Goal: Use online tool/utility: Utilize a website feature to perform a specific function

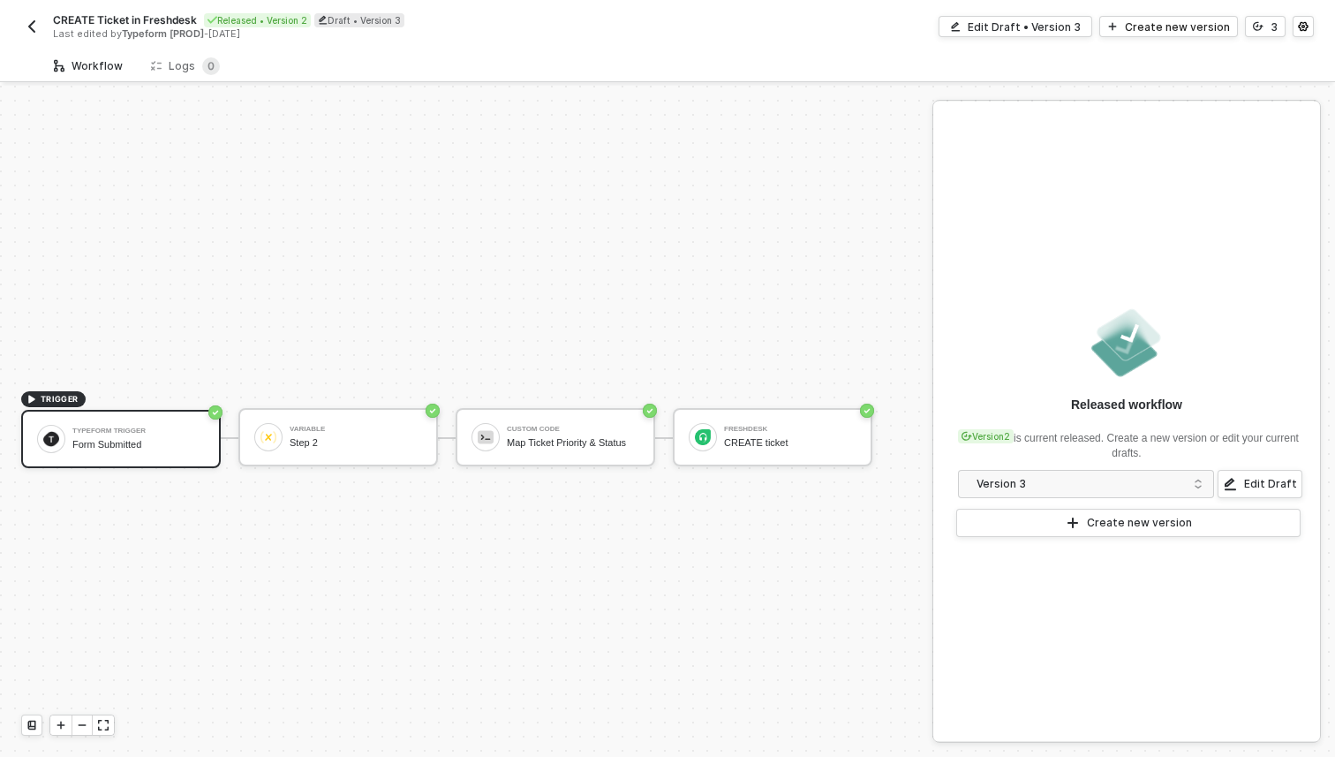
scroll to position [33, 0]
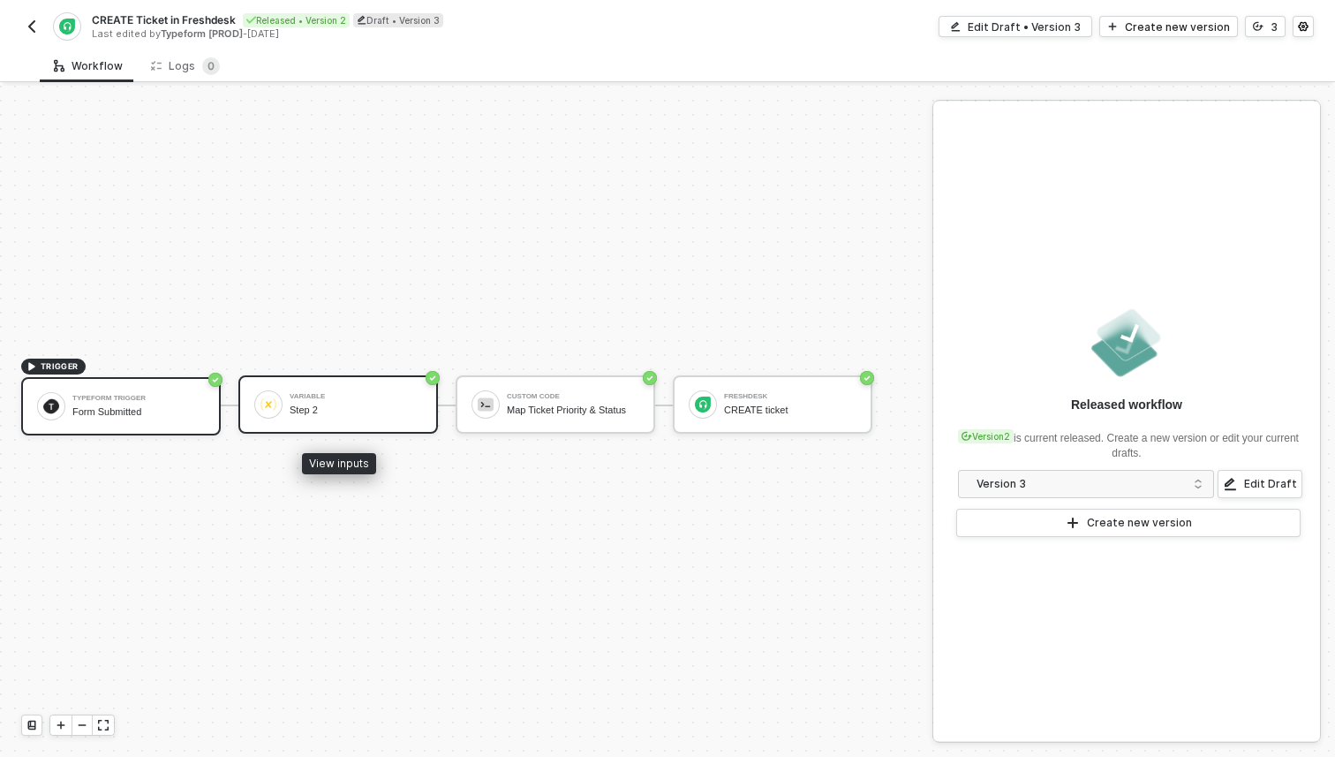
click at [290, 399] on div "Variable" at bounding box center [356, 396] width 132 height 7
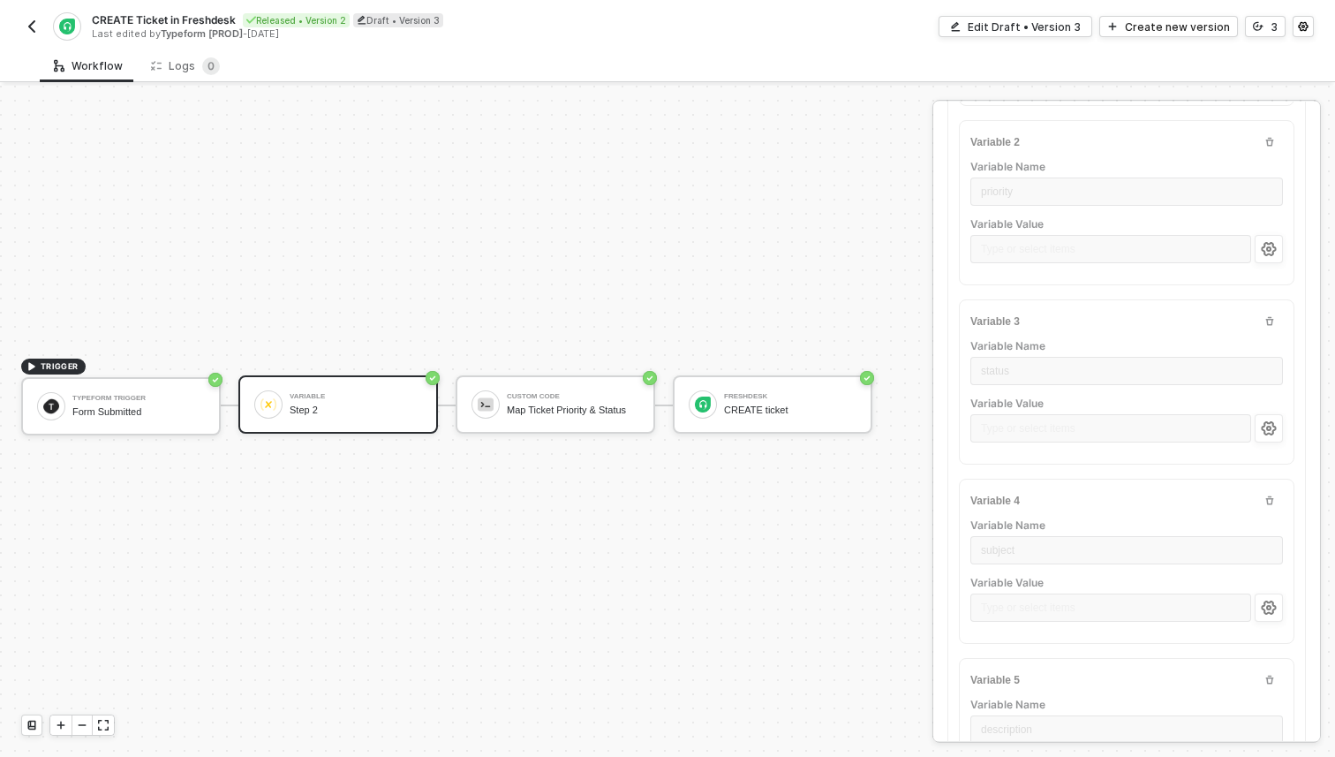
scroll to position [378, 0]
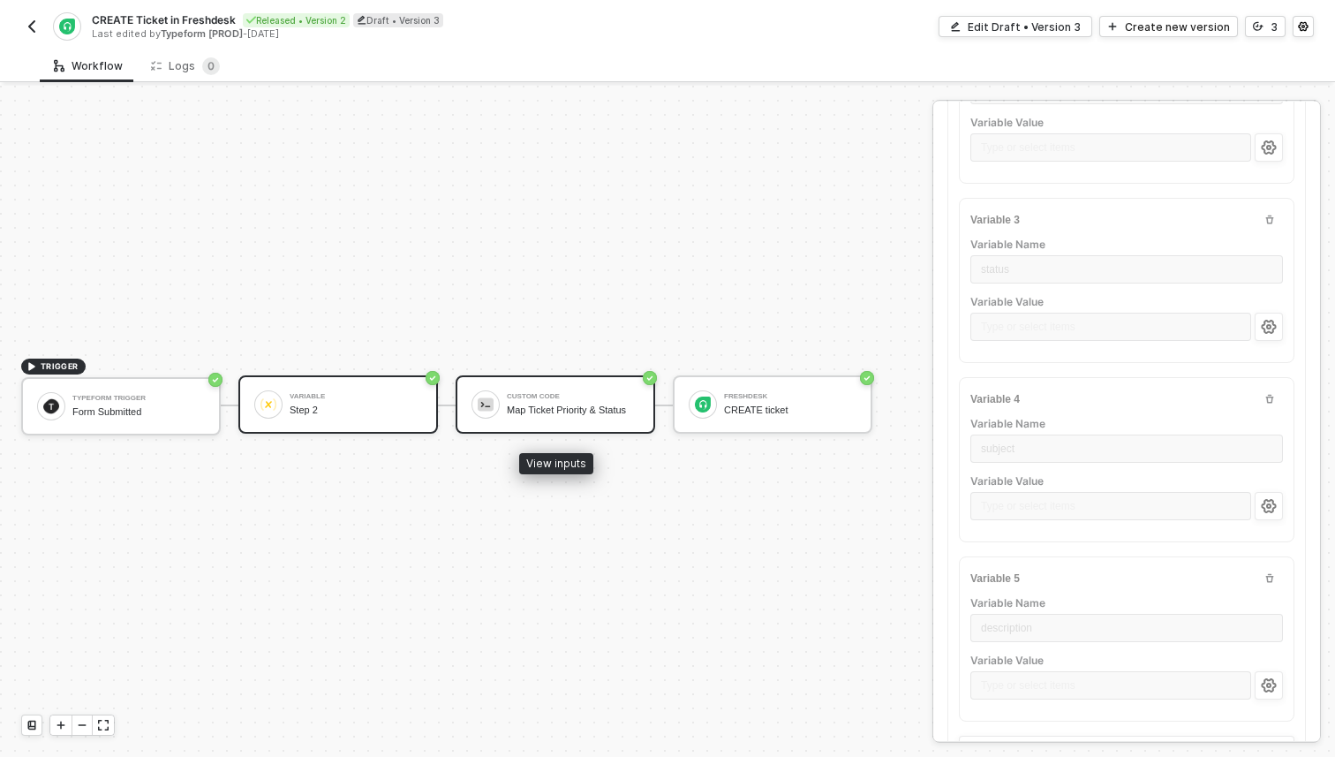
click at [624, 424] on div "Custom Code Map Ticket Priority & Status" at bounding box center [556, 404] width 200 height 58
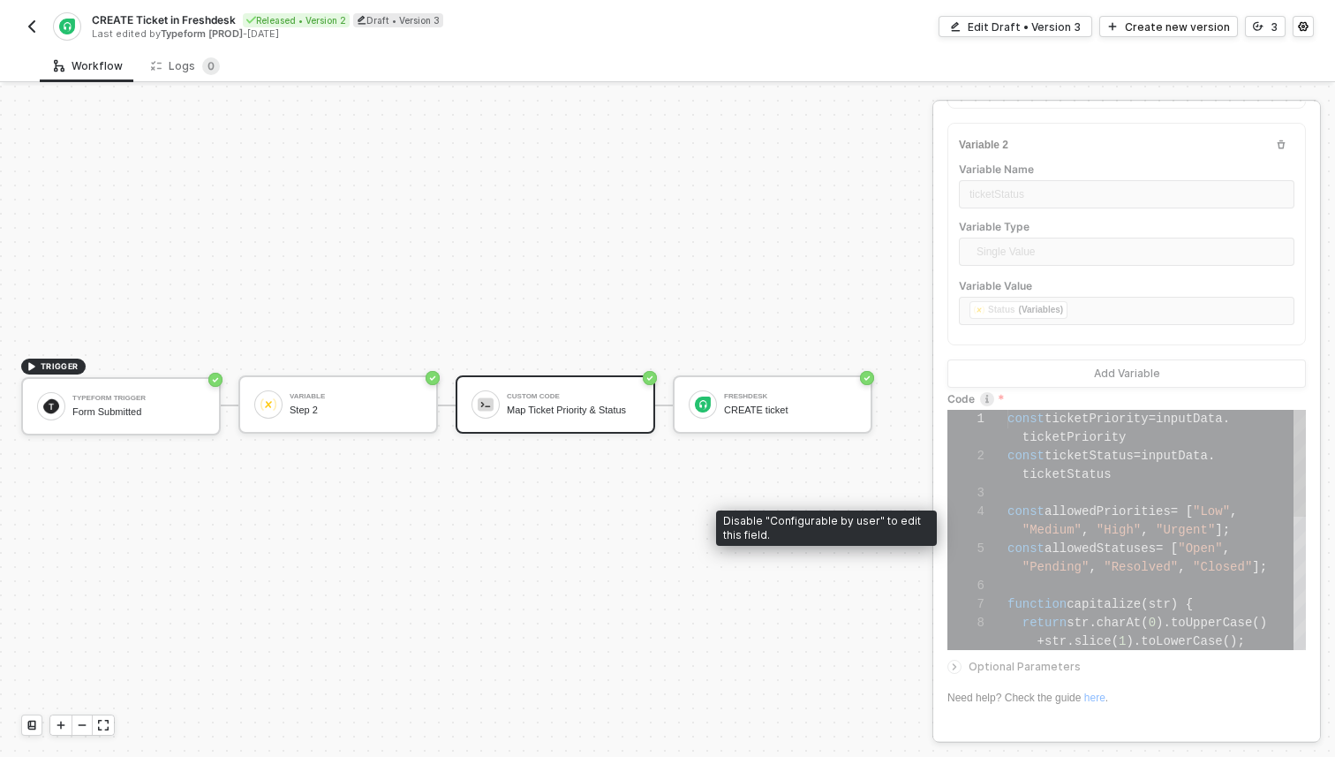
scroll to position [19, 82]
click at [1091, 477] on span "ticketStatus" at bounding box center [1066, 474] width 89 height 14
click at [797, 522] on div "Disable "Configurable by user" to edit this field." at bounding box center [826, 527] width 221 height 35
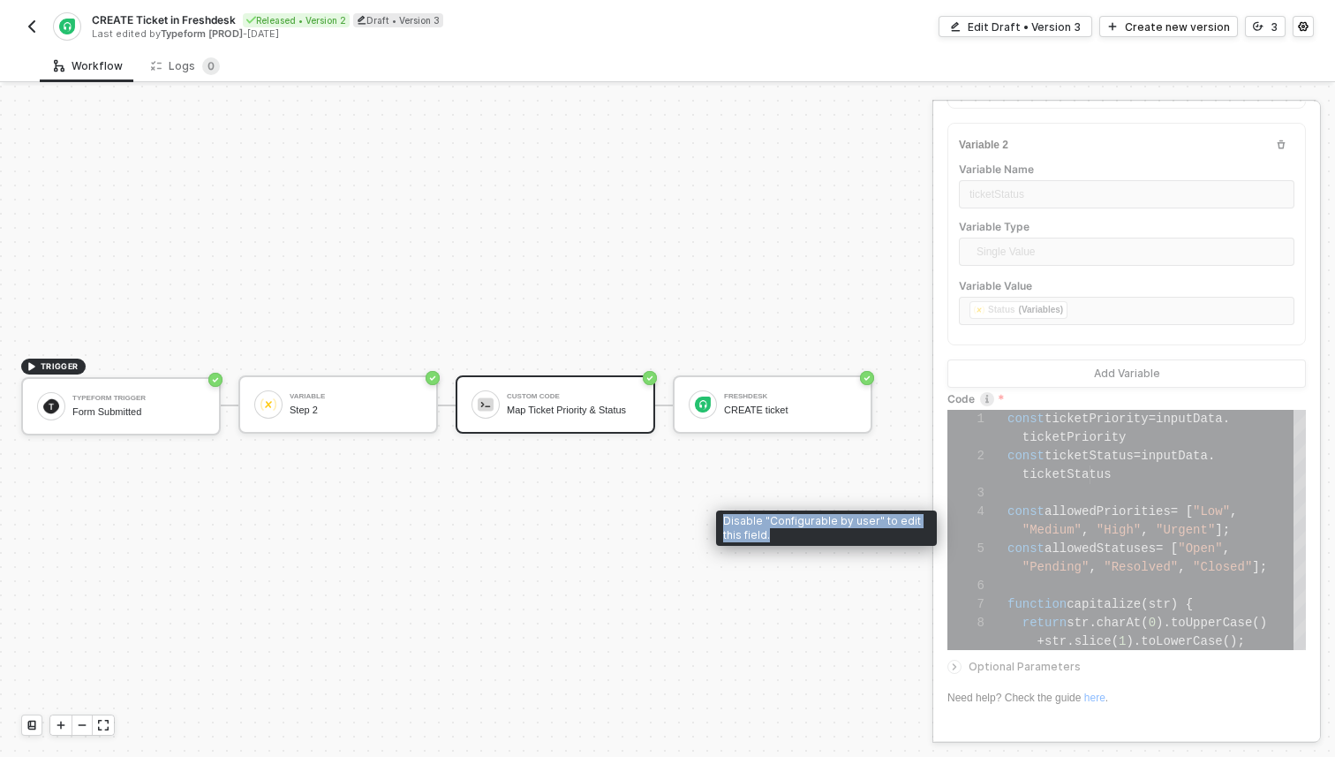
copy div "Disable "Configurable by user" to edit this field."
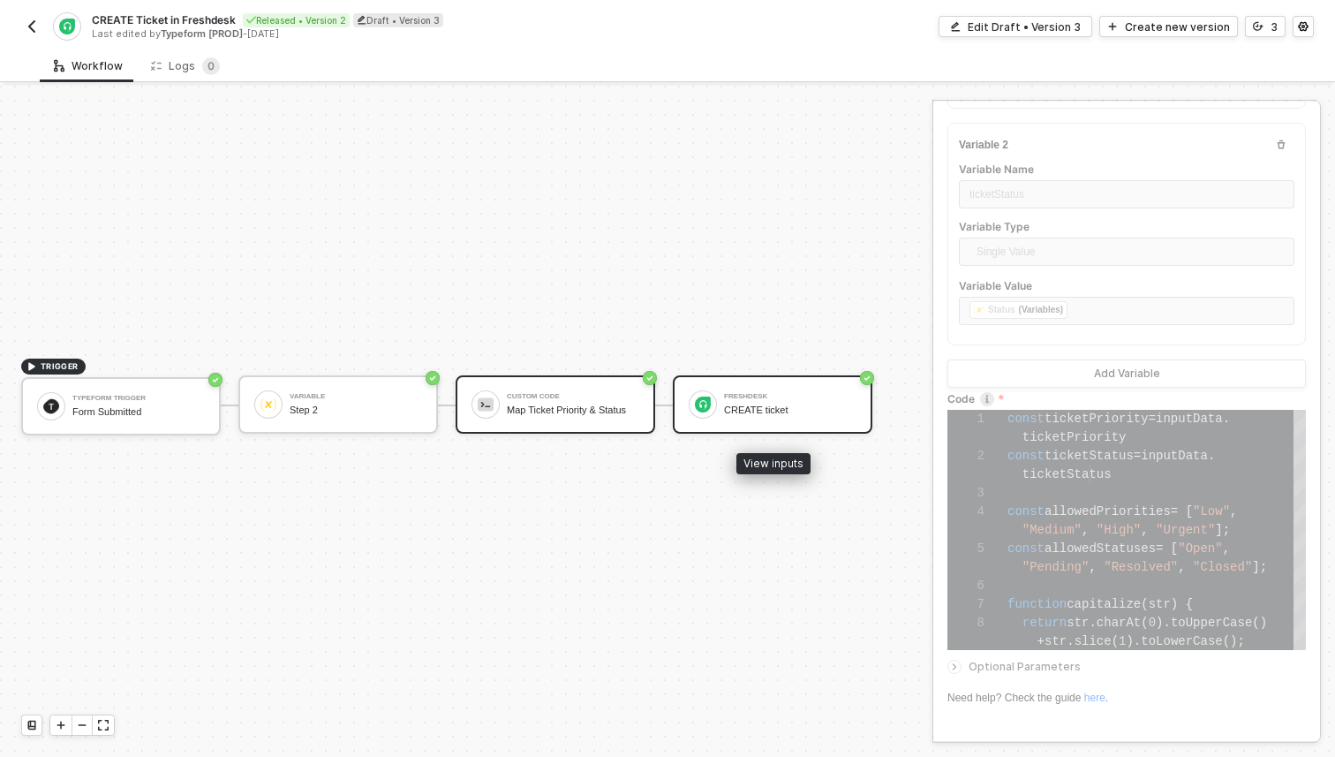
click at [758, 430] on div "Freshdesk CREATE ticket" at bounding box center [773, 404] width 200 height 58
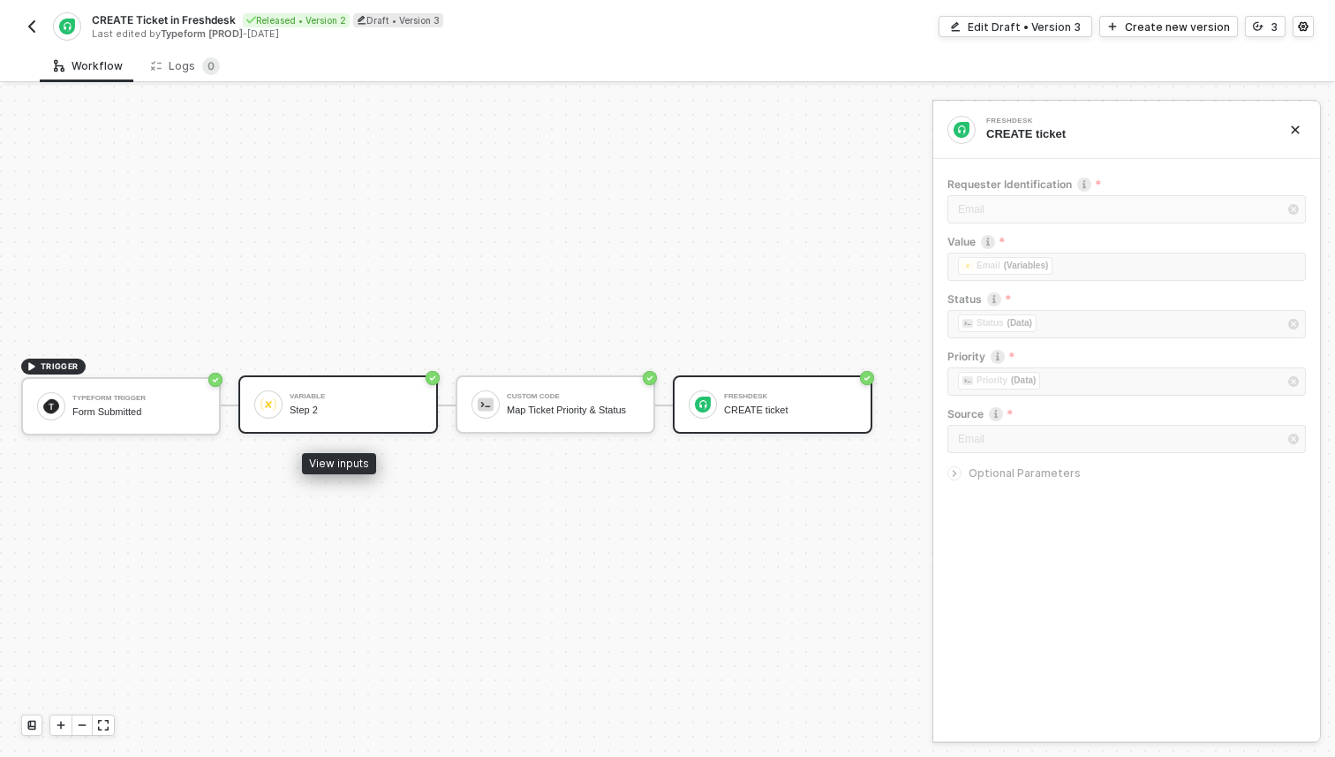
click at [419, 416] on div "Variable Step 2" at bounding box center [356, 405] width 132 height 34
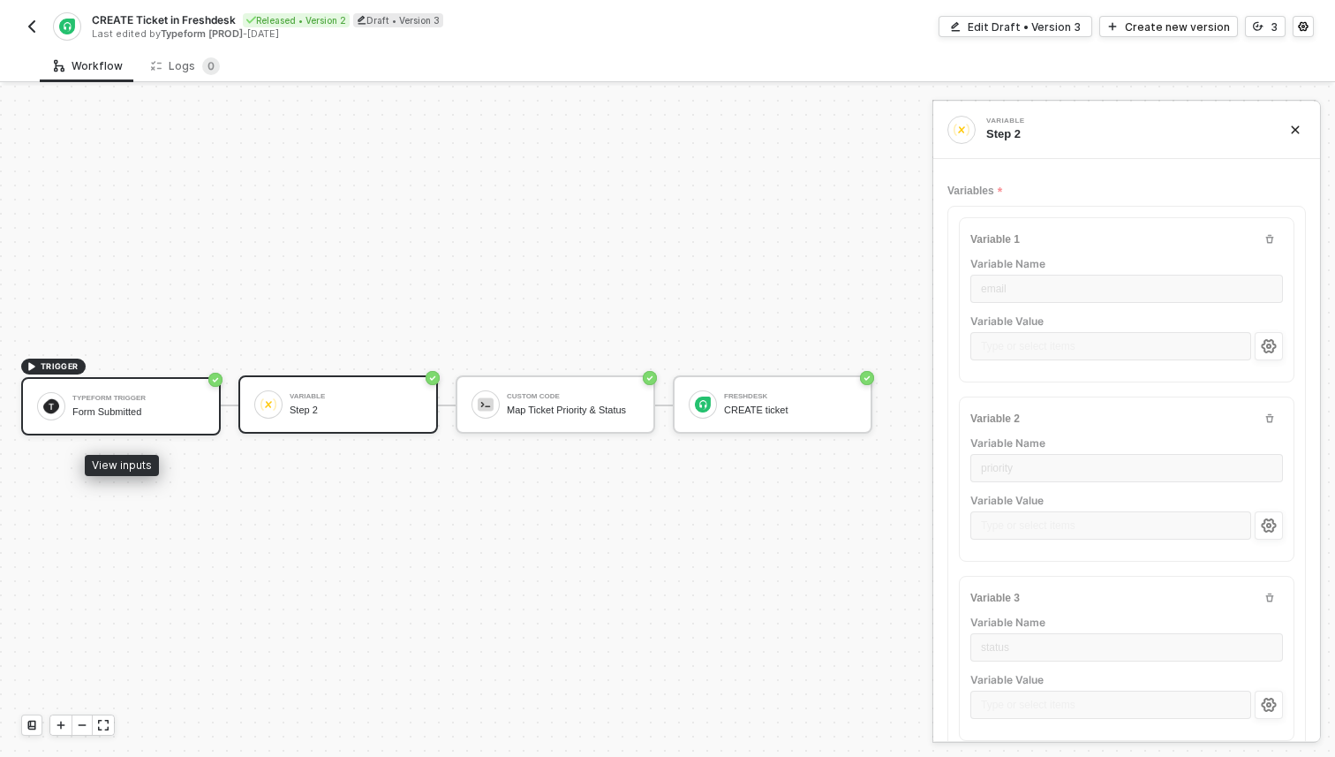
click at [167, 411] on div "Form Submitted" at bounding box center [138, 411] width 132 height 11
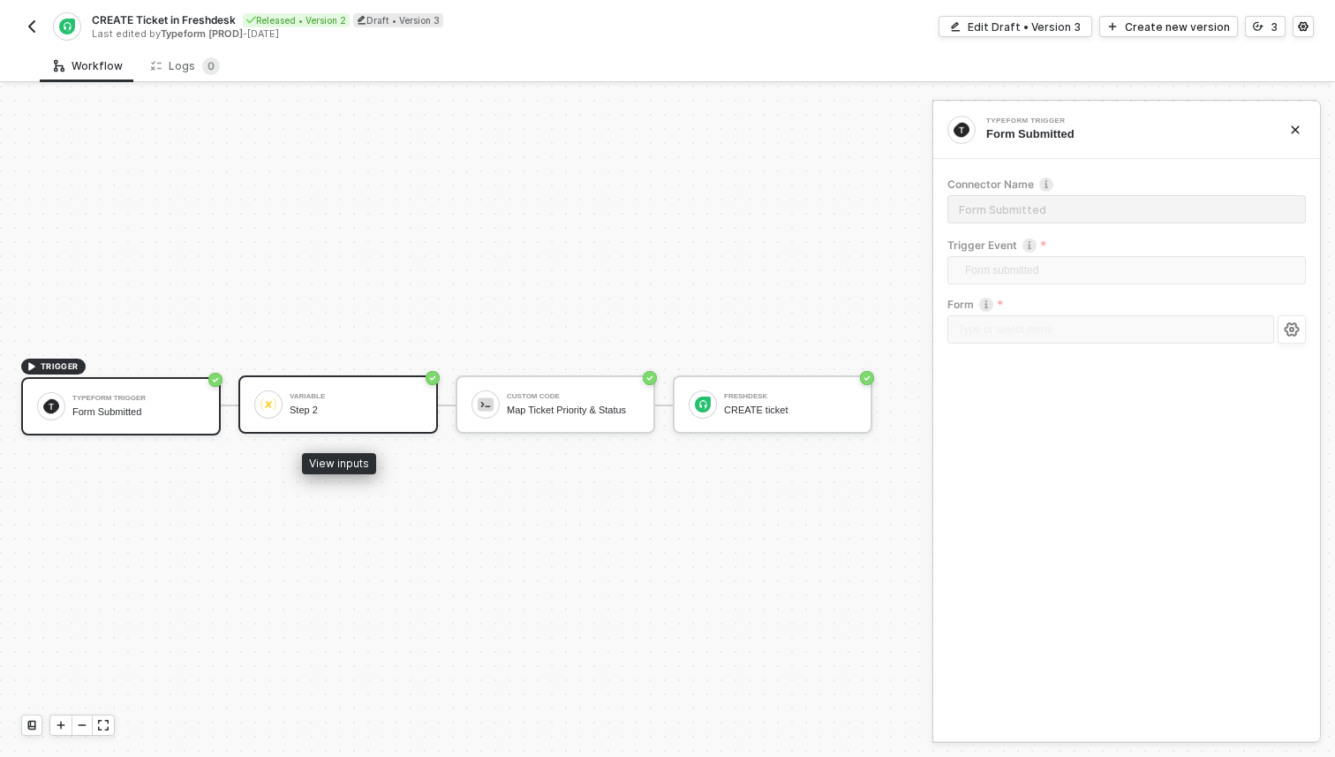
click at [314, 388] on div "Variable Step 2" at bounding box center [356, 405] width 132 height 34
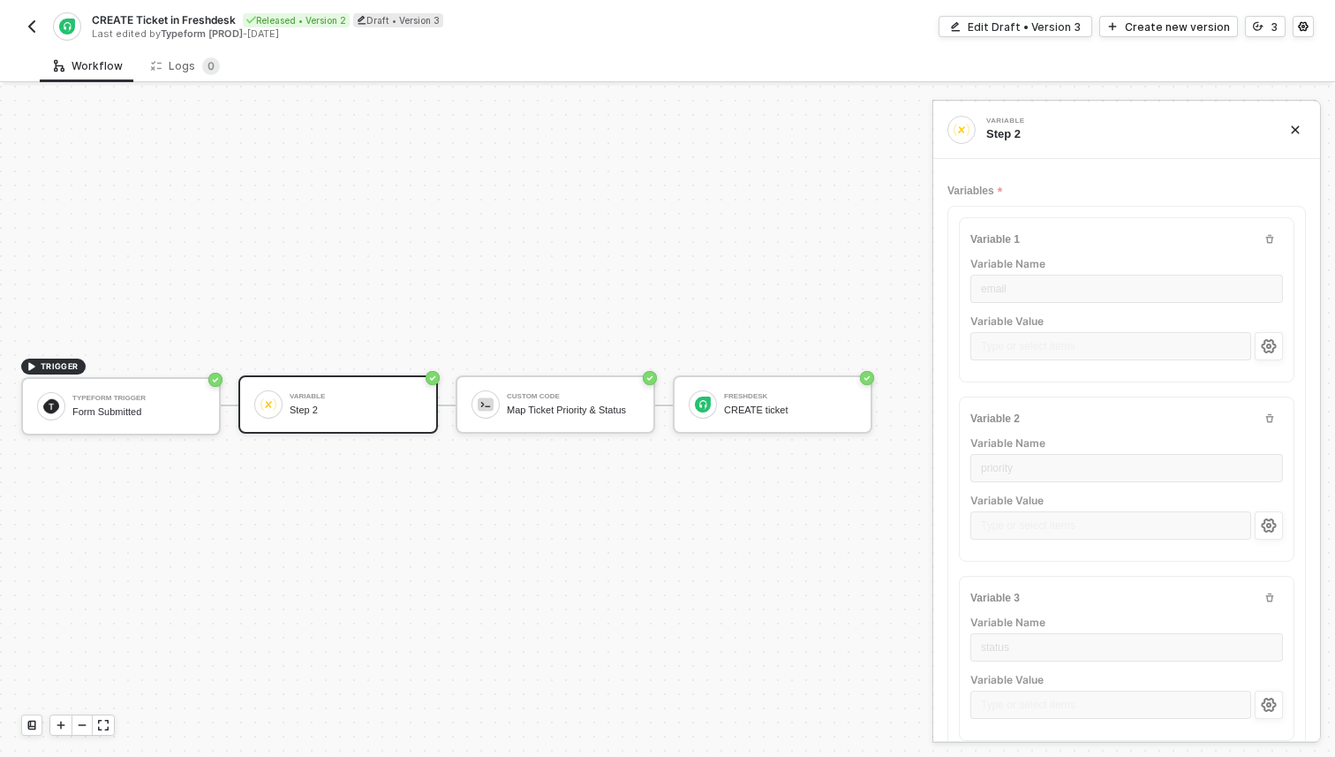
click at [33, 32] on img "button" at bounding box center [32, 26] width 14 height 14
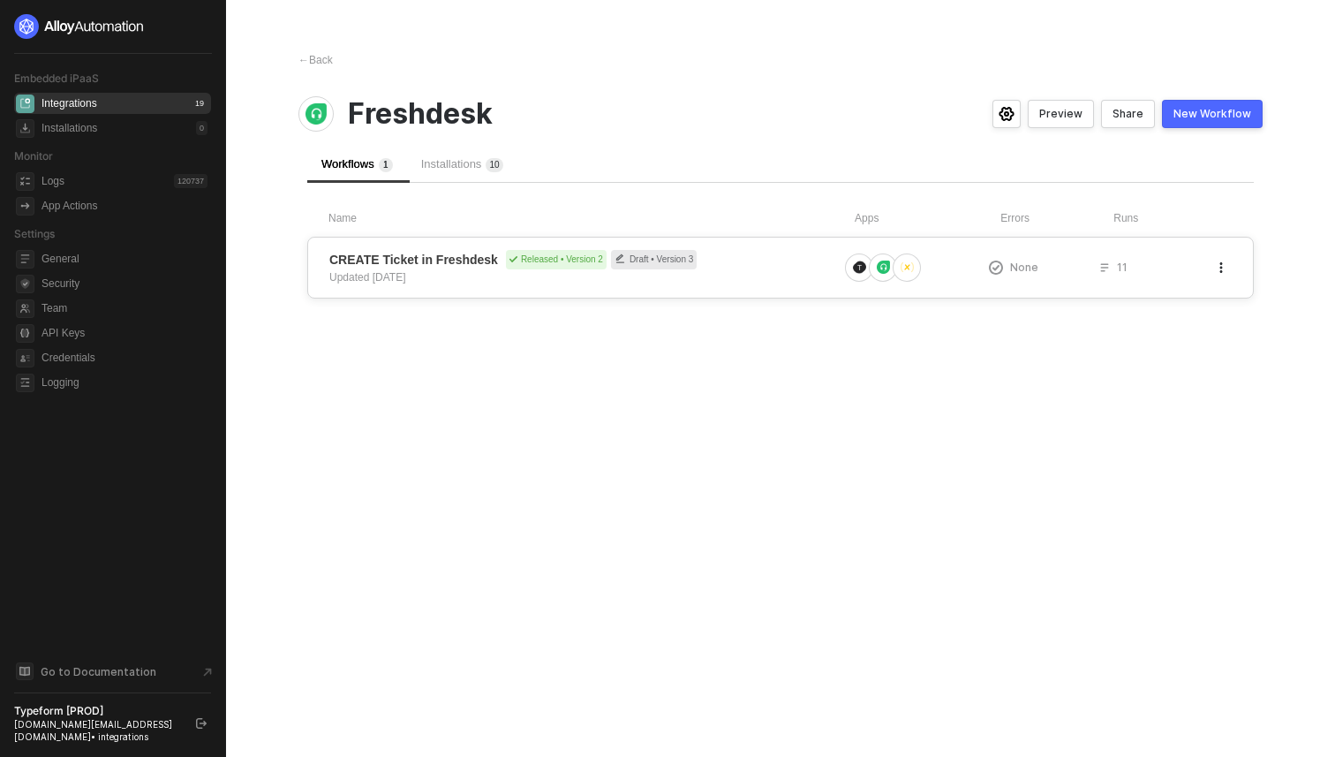
click at [528, 284] on div "CREATE Ticket in Freshdesk Released • Version 2 Draft • Version 3 Updated 3 mon…" at bounding box center [583, 267] width 509 height 35
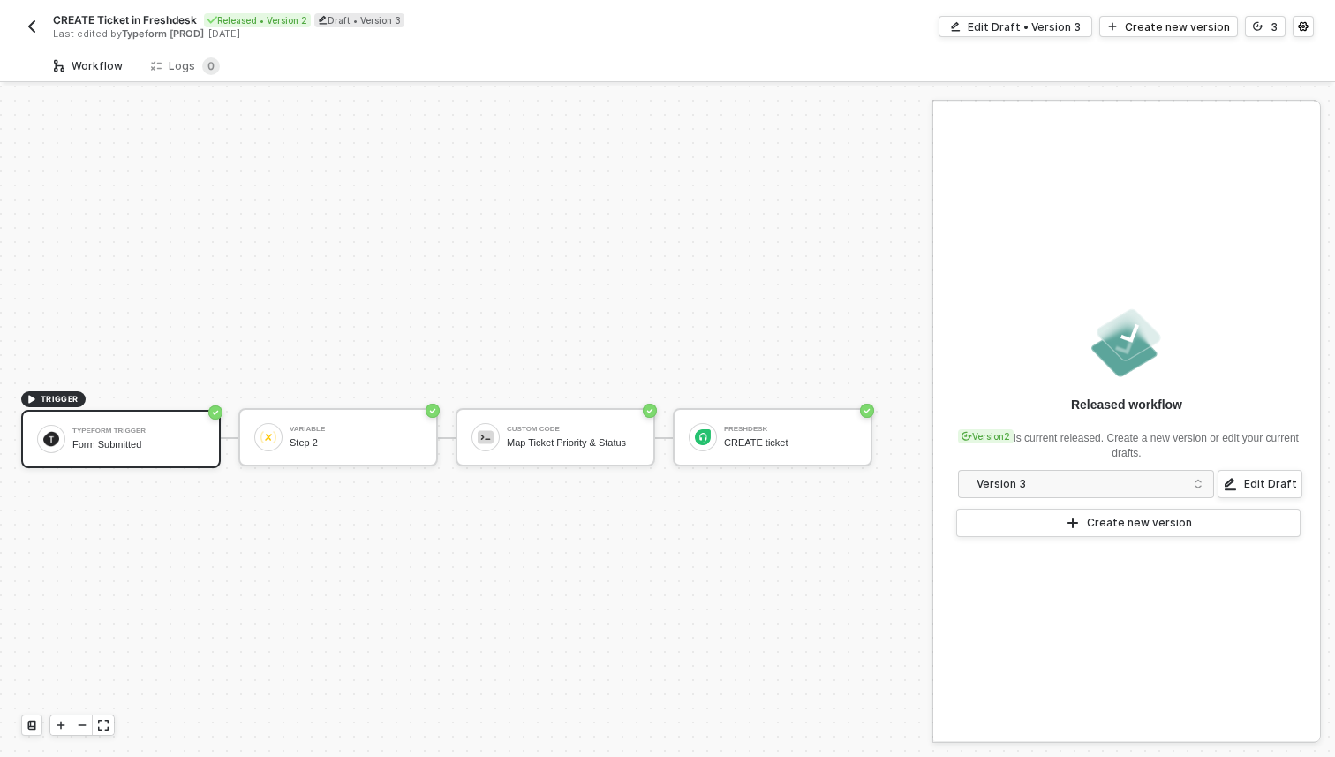
scroll to position [33, 0]
